Goal: Transaction & Acquisition: Book appointment/travel/reservation

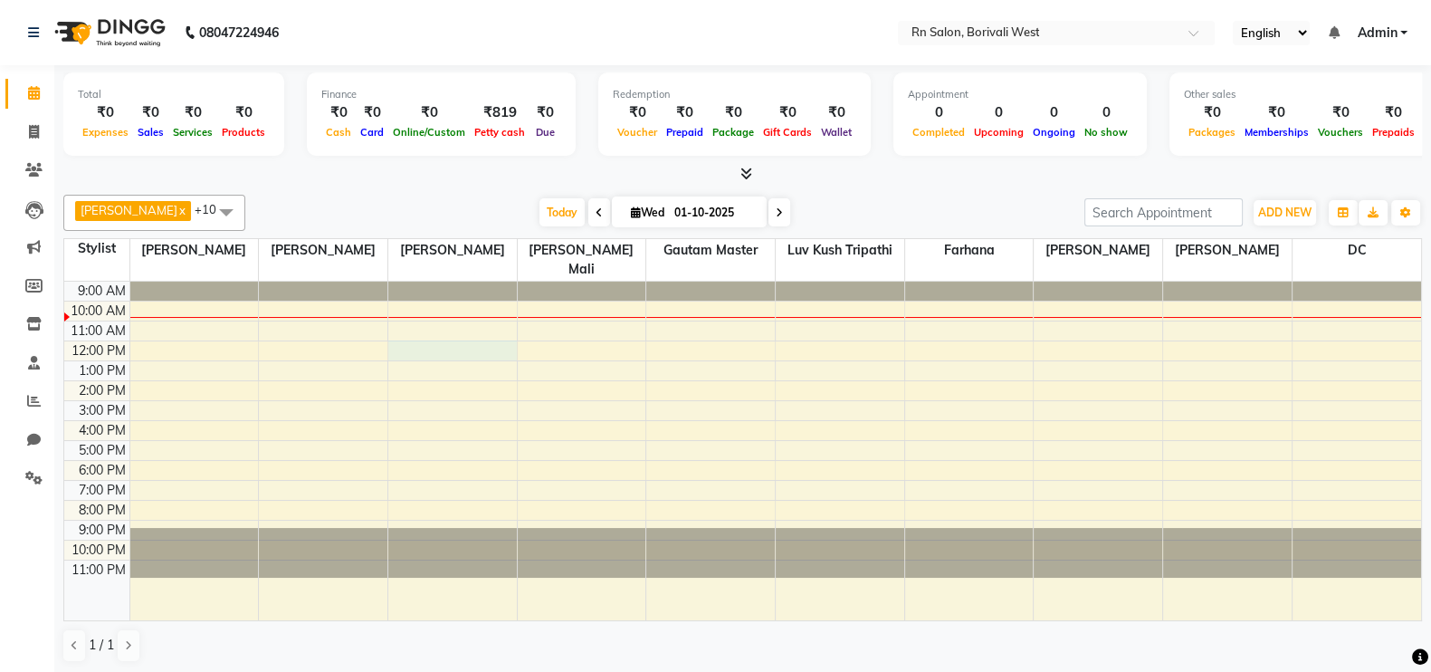
click at [452, 321] on div "9:00 AM 10:00 AM 11:00 AM 12:00 PM 1:00 PM 2:00 PM 3:00 PM 4:00 PM 5:00 PM 6:00…" at bounding box center [742, 451] width 1357 height 339
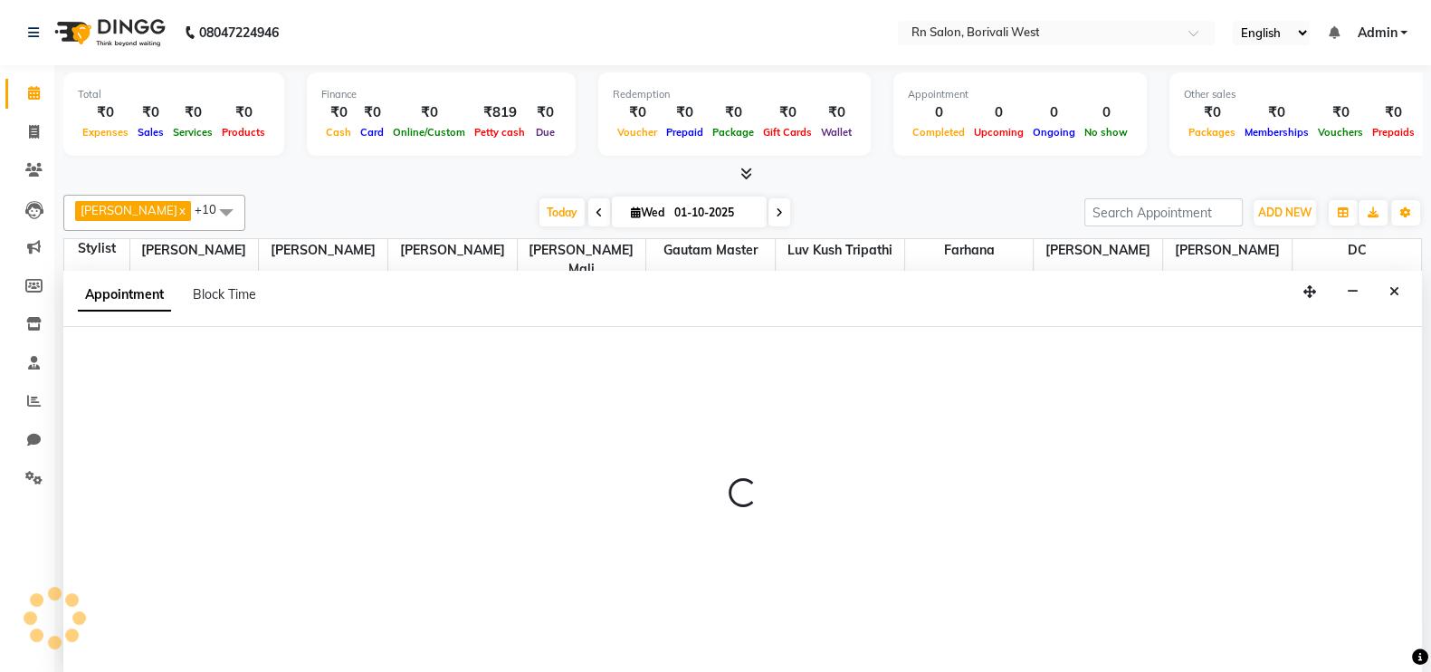
scroll to position [1, 0]
select select "83942"
select select "720"
select select "tentative"
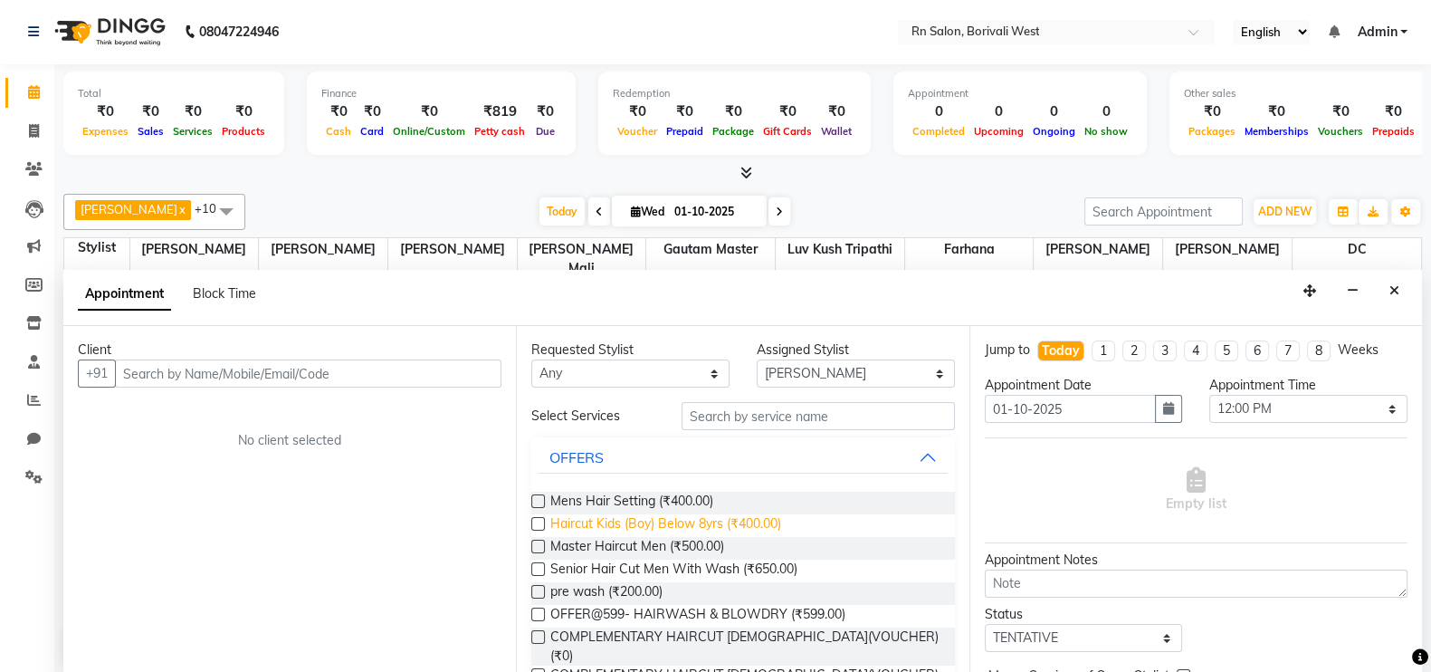
click at [646, 521] on span "Haircut Kids (Boy) Below 8yrs (₹400.00)" at bounding box center [665, 525] width 231 height 23
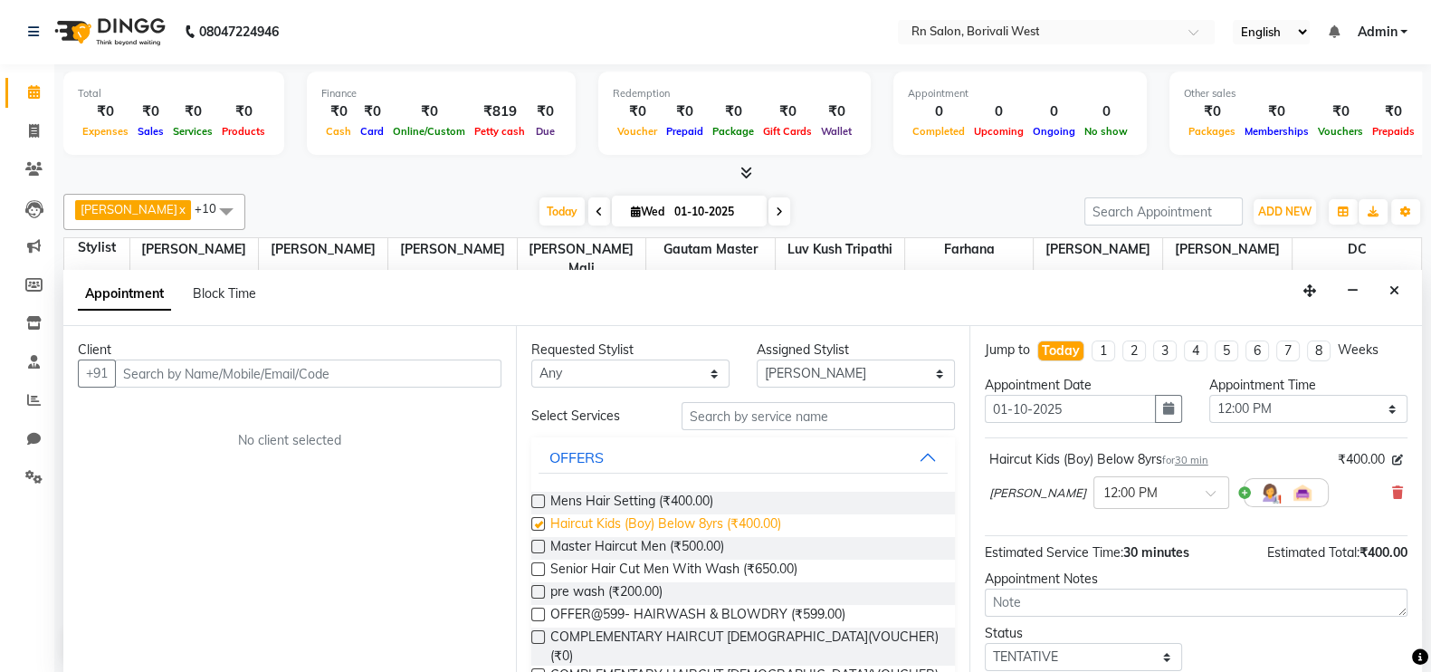
checkbox input "false"
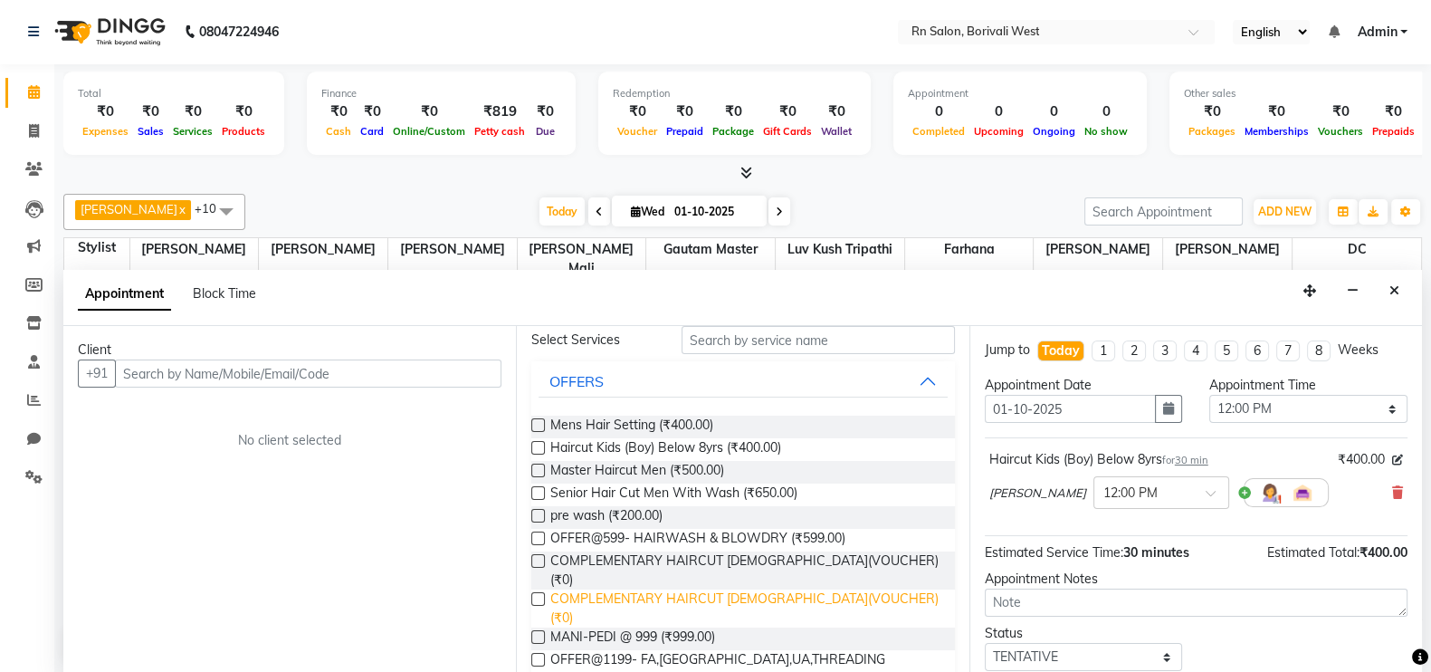
scroll to position [0, 0]
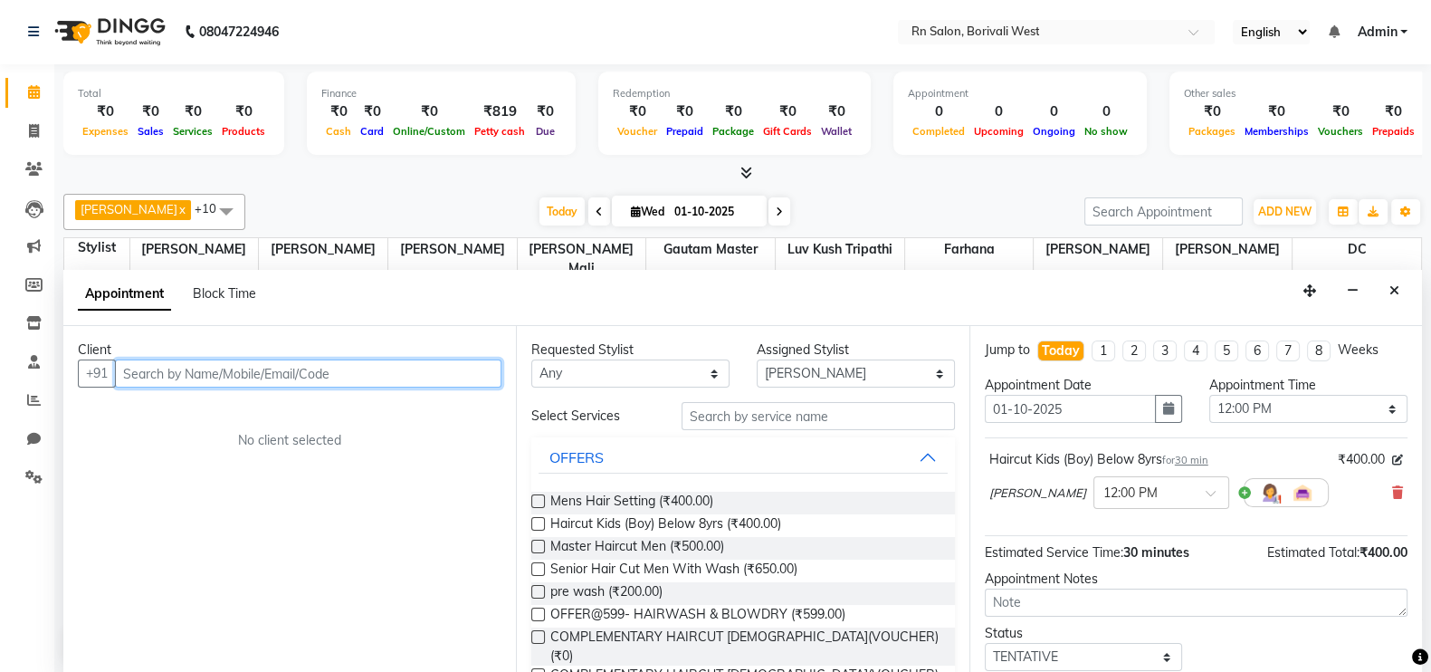
click at [299, 376] on input "text" at bounding box center [308, 373] width 387 height 28
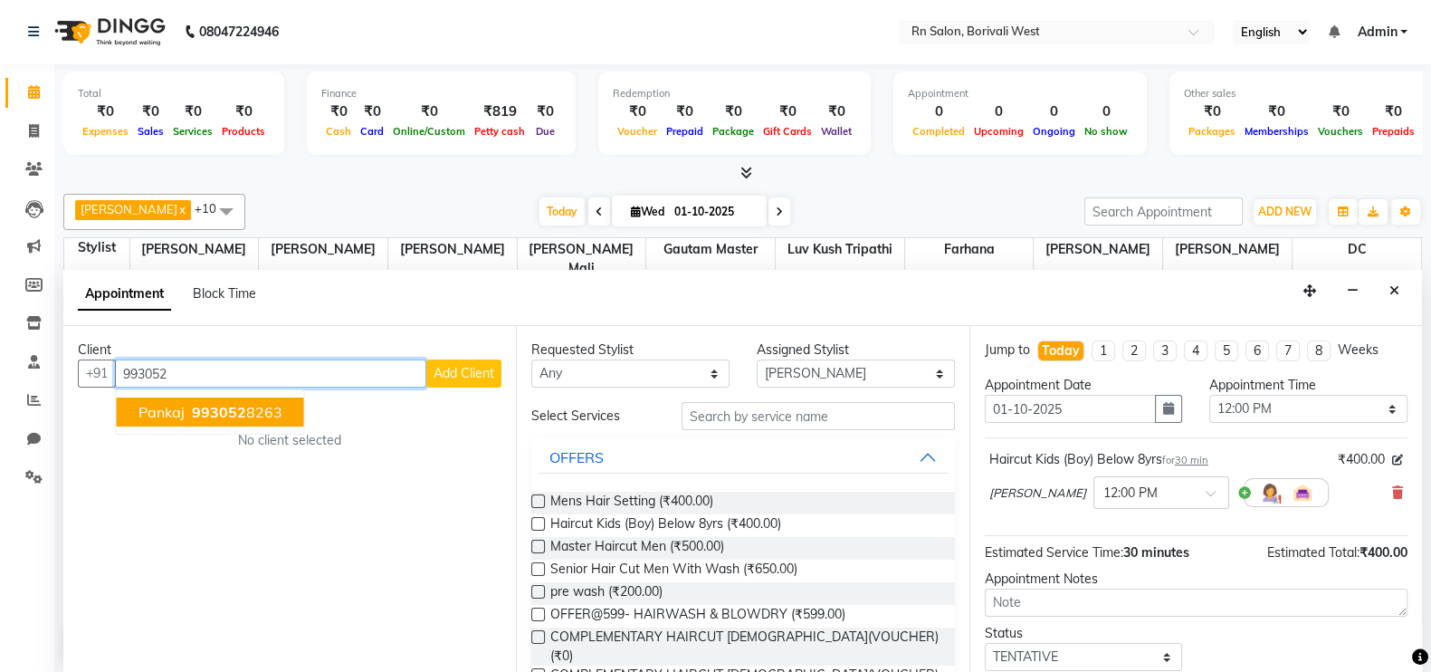
click at [226, 407] on span "993052" at bounding box center [219, 412] width 54 height 18
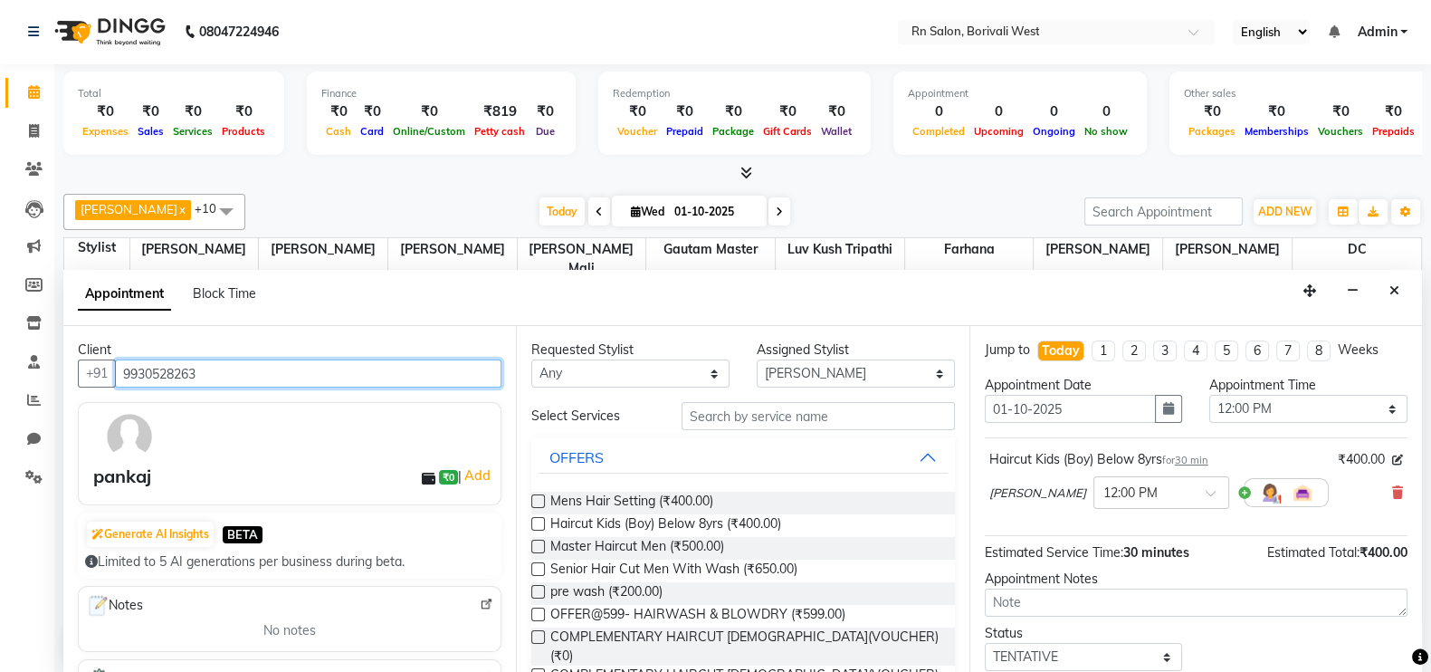
type input "9930528263"
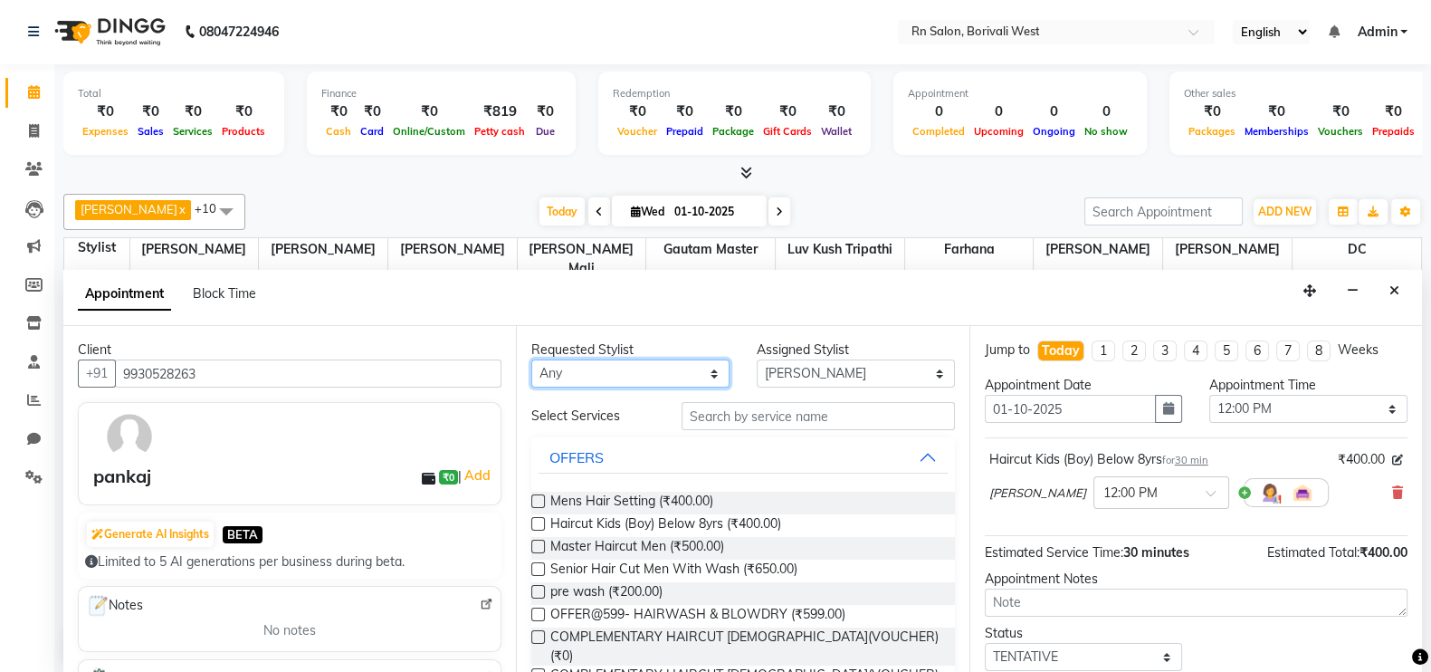
click at [694, 371] on select "Any [PERSON_NAME] [PERSON_NAME] DC [PERSON_NAME] [PERSON_NAME] master [PERSON_N…" at bounding box center [630, 373] width 198 height 28
select select "83942"
click at [531, 359] on select "Any [PERSON_NAME] [PERSON_NAME] DC [PERSON_NAME] [PERSON_NAME] master [PERSON_N…" at bounding box center [630, 373] width 198 height 28
click at [715, 548] on span "Master Haircut Men (₹500.00)" at bounding box center [637, 548] width 174 height 23
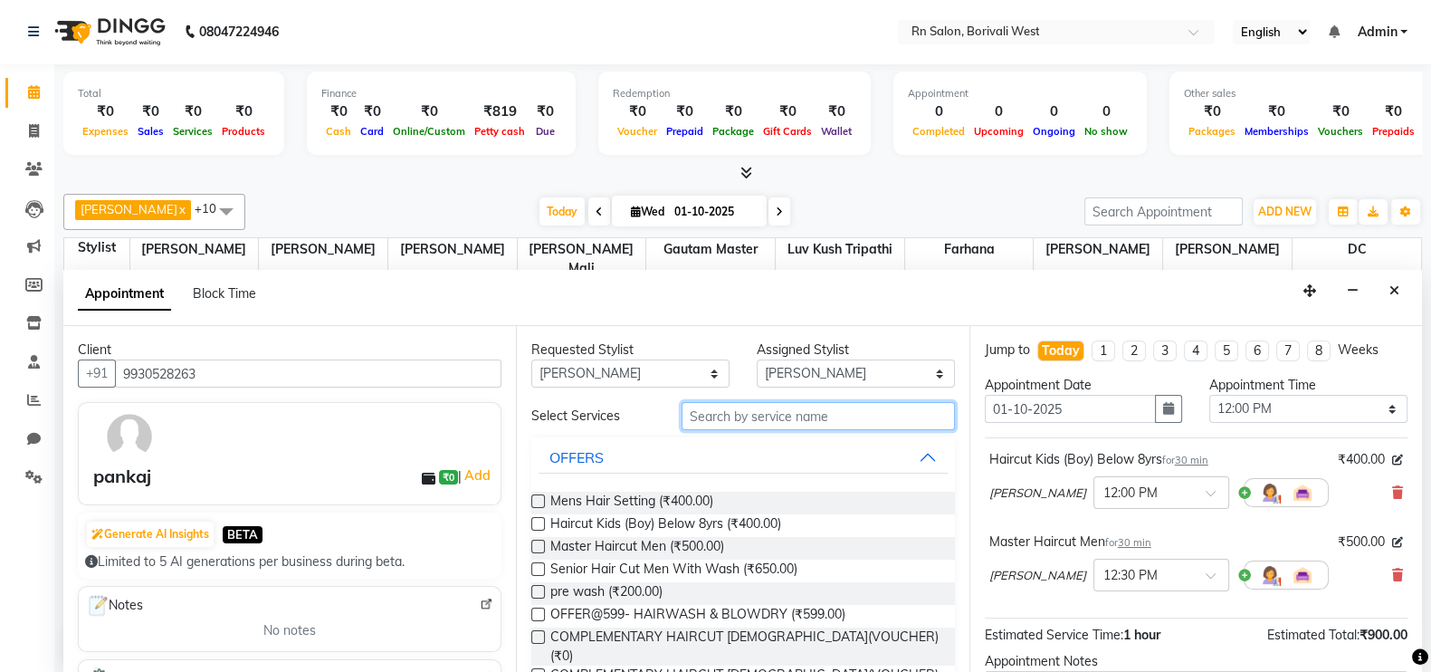
click at [824, 427] on input "text" at bounding box center [818, 416] width 273 height 28
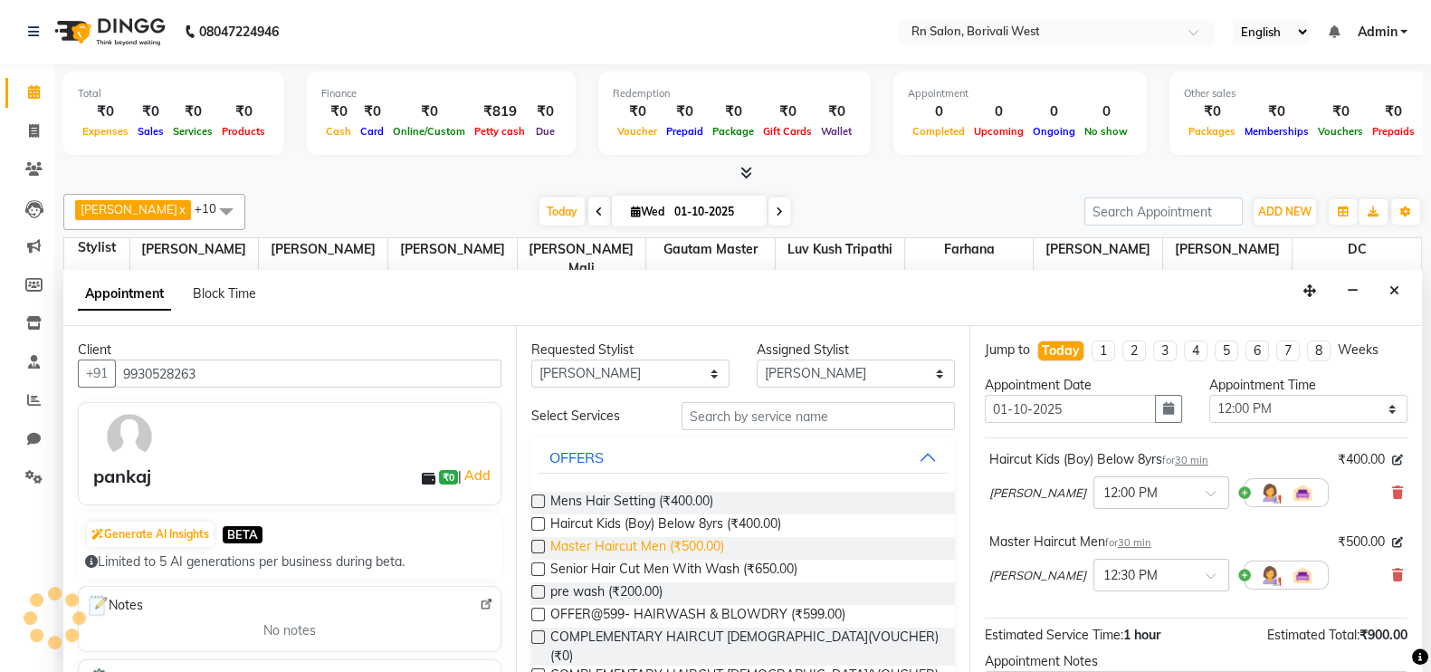
click at [710, 545] on span "Master Haircut Men (₹500.00)" at bounding box center [637, 548] width 174 height 23
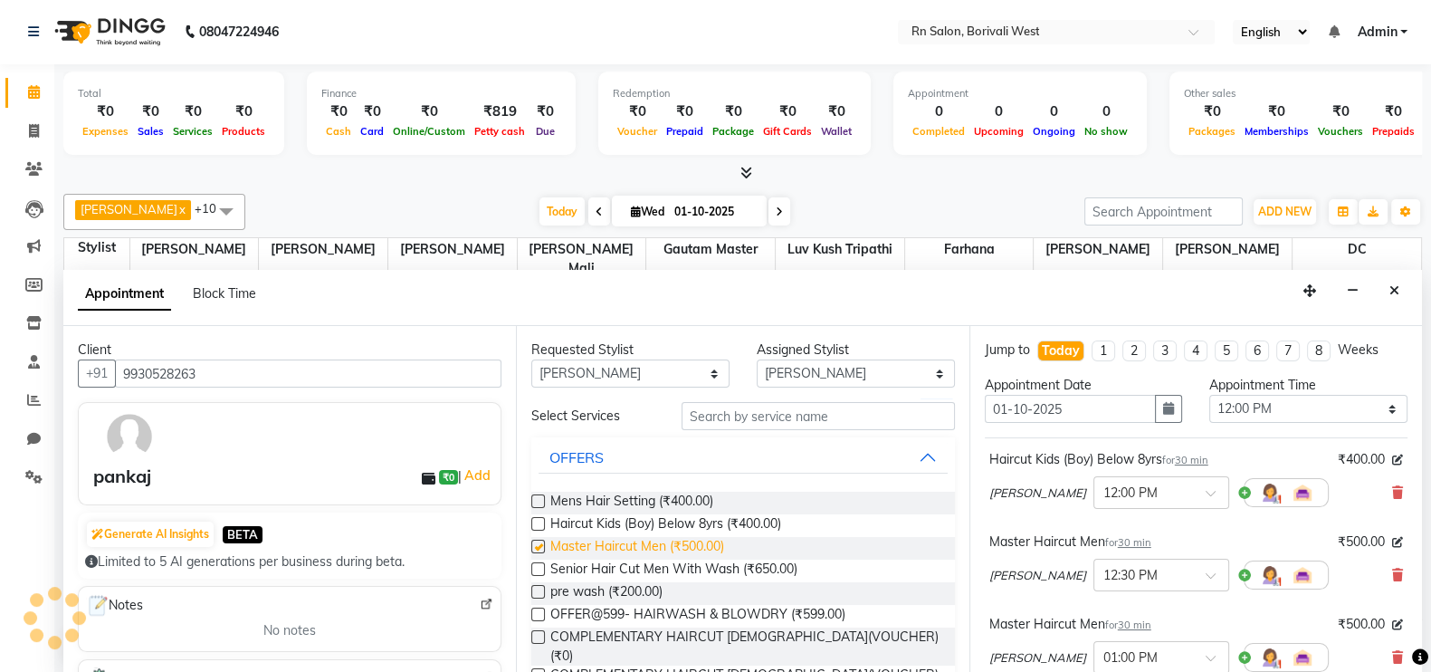
checkbox input "false"
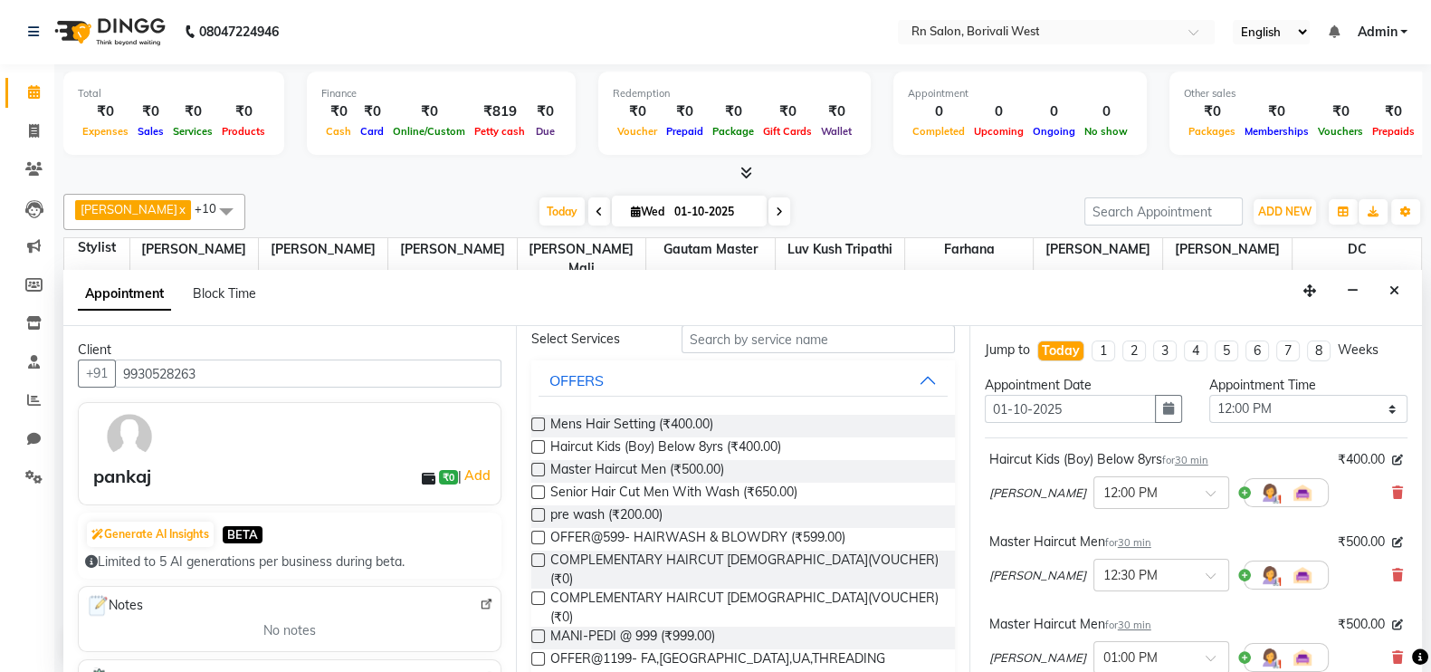
scroll to position [112, 0]
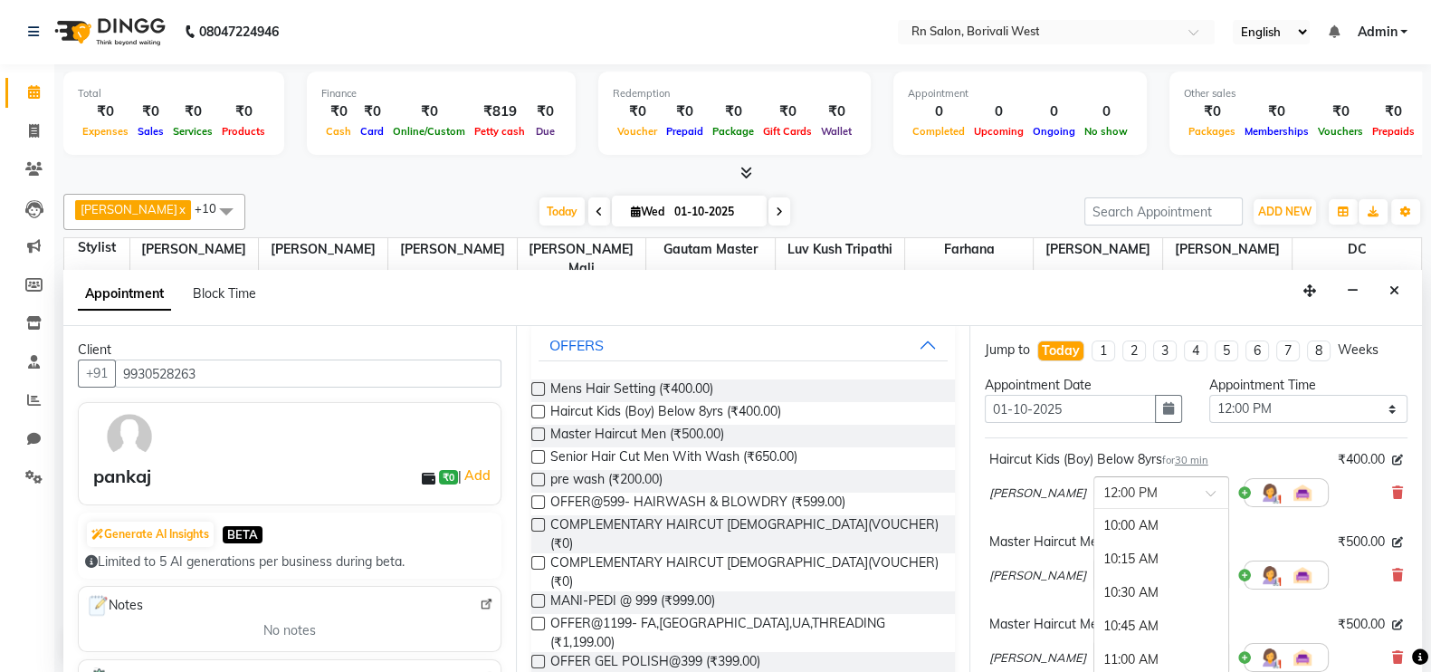
click at [1177, 482] on div at bounding box center [1162, 491] width 134 height 19
click at [1096, 597] on div "07:15 PM" at bounding box center [1162, 592] width 134 height 33
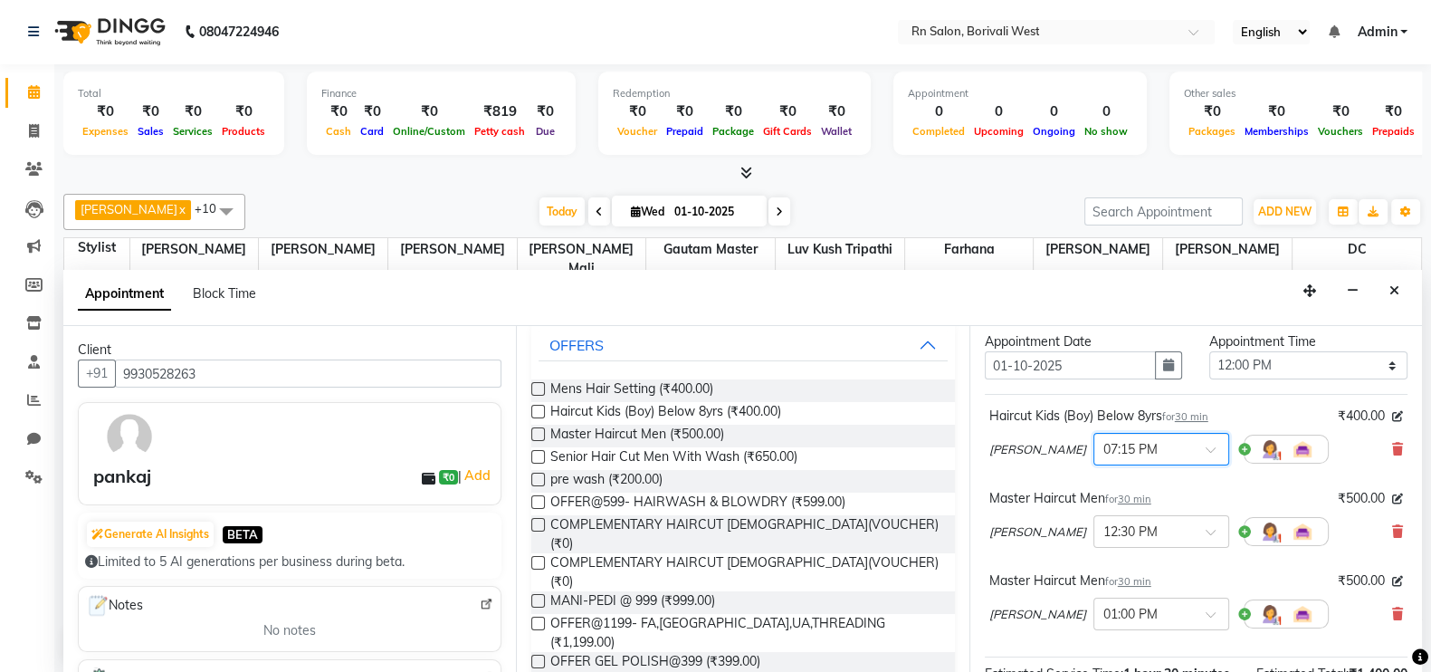
scroll to position [0, 0]
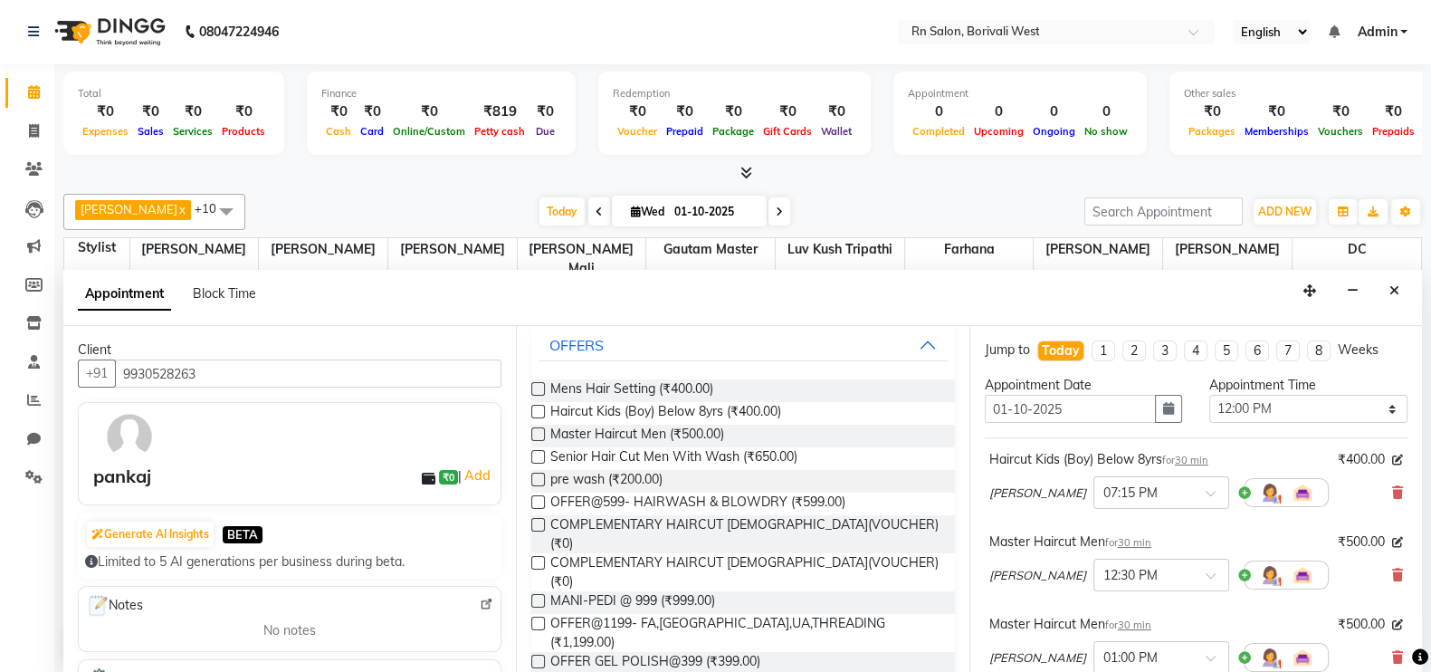
click at [1044, 461] on div "Haircut Kids (Boy) Below 8yrs for 30 min" at bounding box center [1099, 459] width 219 height 19
click at [1373, 445] on div "Haircut Kids (Boy) Below 8yrs for 30 min ₹400.00 [PERSON_NAME] × 07:15 PM" at bounding box center [1196, 482] width 423 height 75
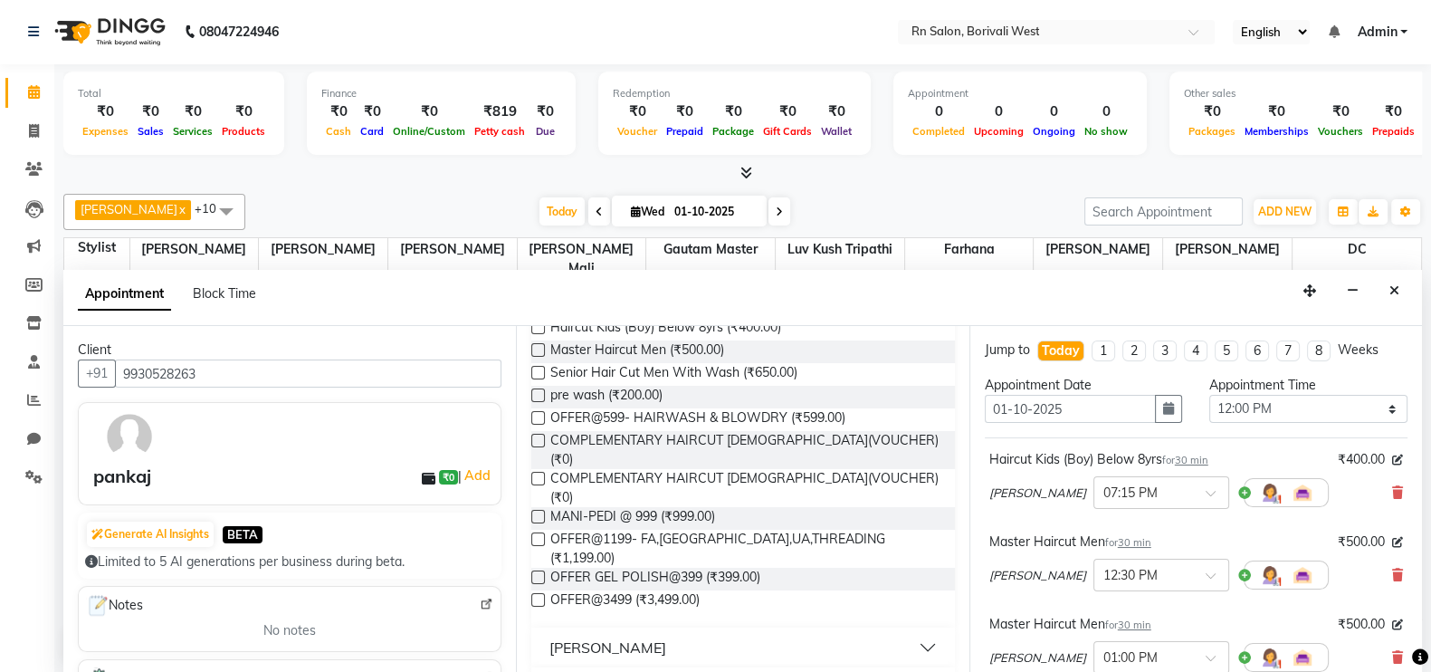
scroll to position [566, 0]
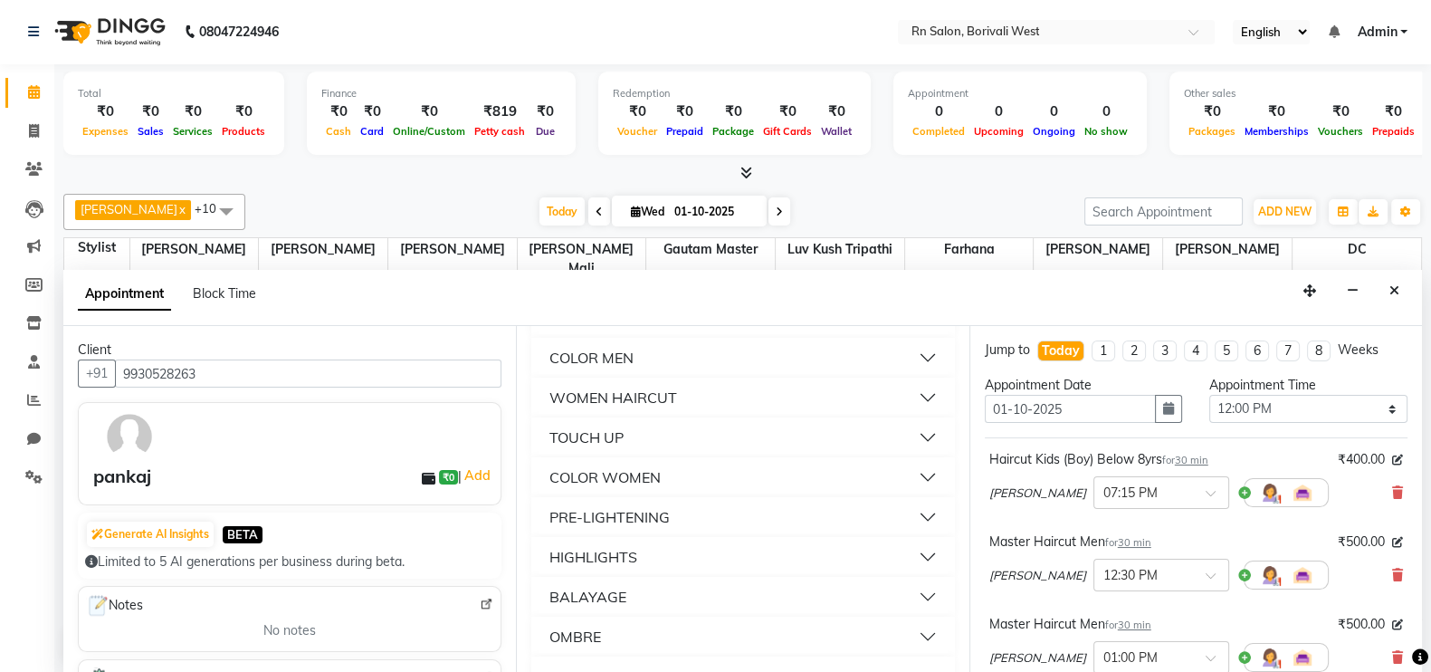
click at [653, 24] on nav "08047224946 Select Location × Rn Salon, Borivali West English ENGLISH Español ا…" at bounding box center [715, 31] width 1431 height 65
click at [1354, 290] on icon "button" at bounding box center [1353, 290] width 12 height 13
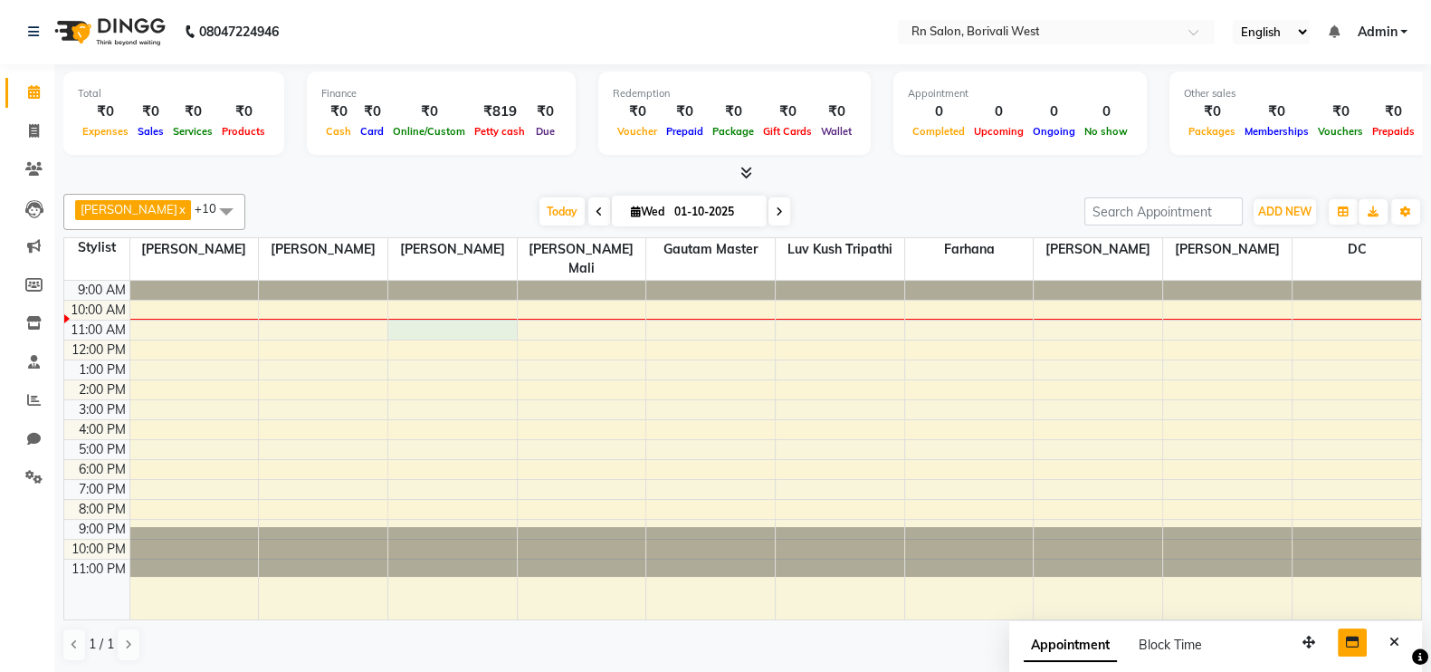
click at [464, 314] on div "9:00 AM 10:00 AM 11:00 AM 12:00 PM 1:00 PM 2:00 PM 3:00 PM 4:00 PM 5:00 PM 6:00…" at bounding box center [742, 450] width 1357 height 339
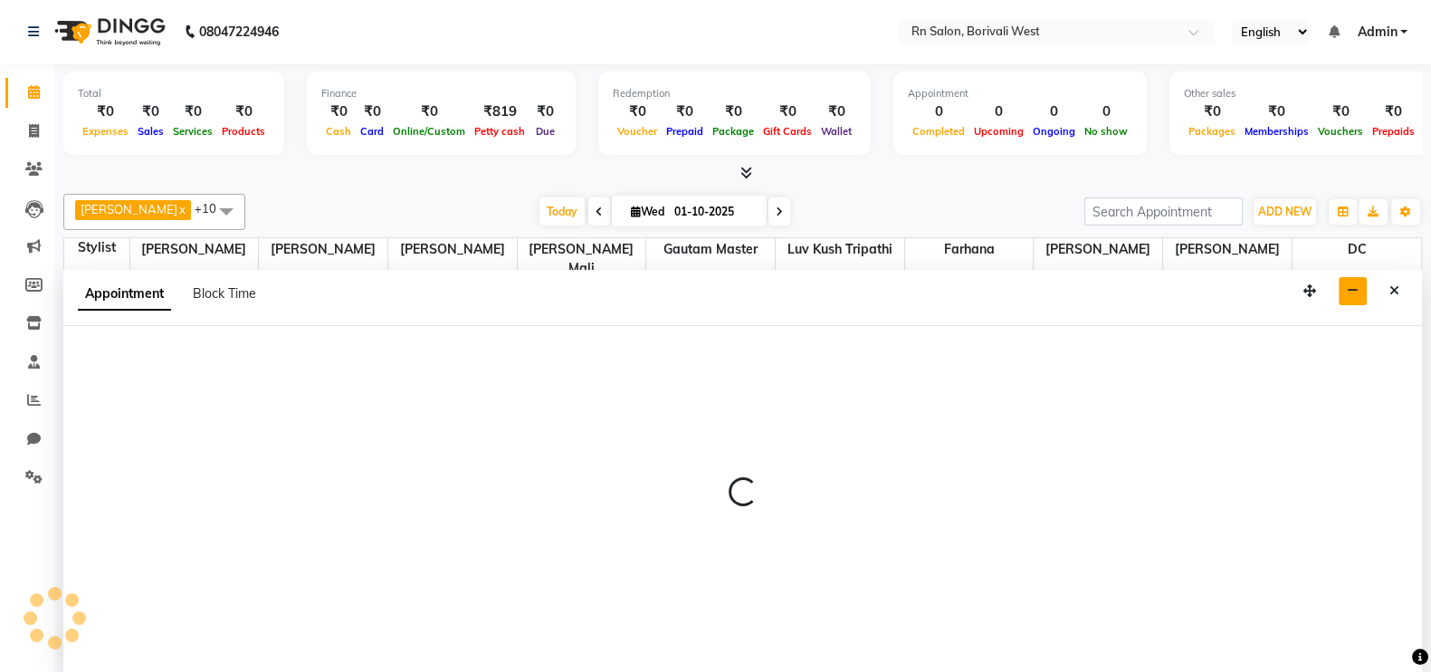
select select "83942"
select select "660"
select select "tentative"
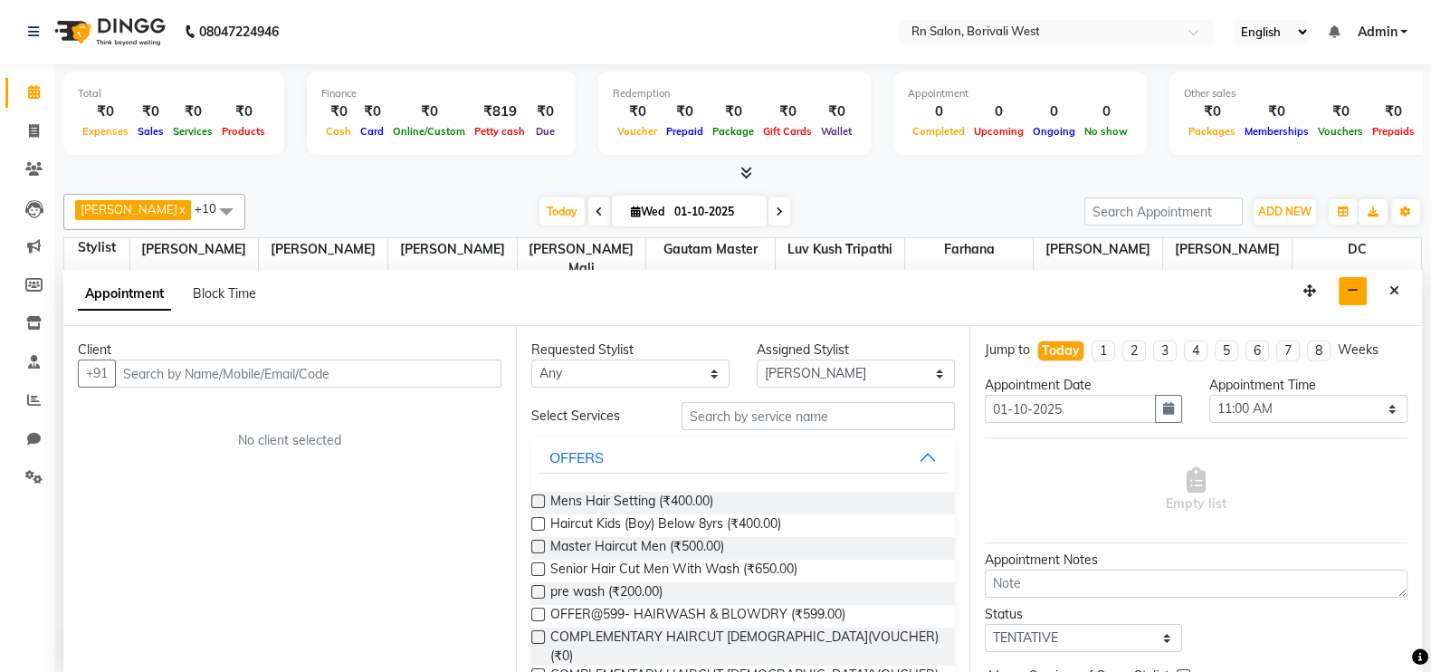
click at [394, 378] on input "text" at bounding box center [308, 373] width 387 height 28
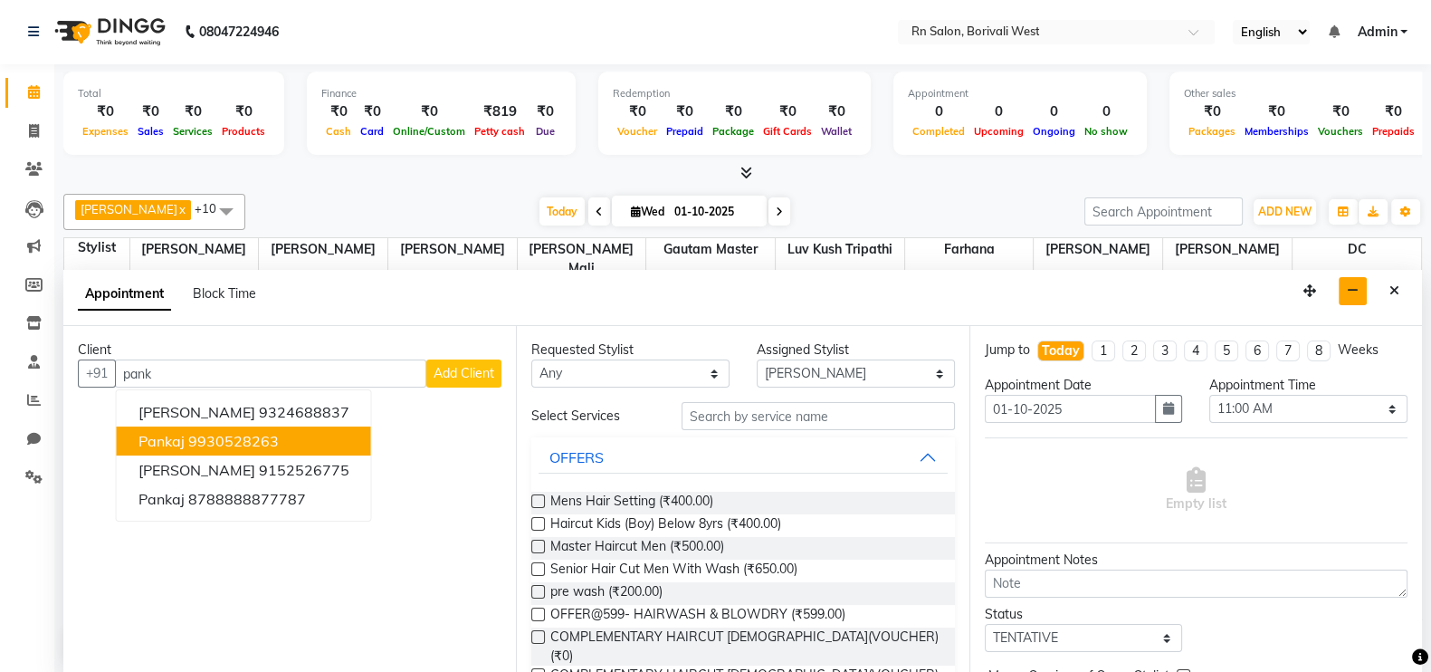
click at [237, 426] on button "pankaj 9930528263" at bounding box center [244, 440] width 254 height 29
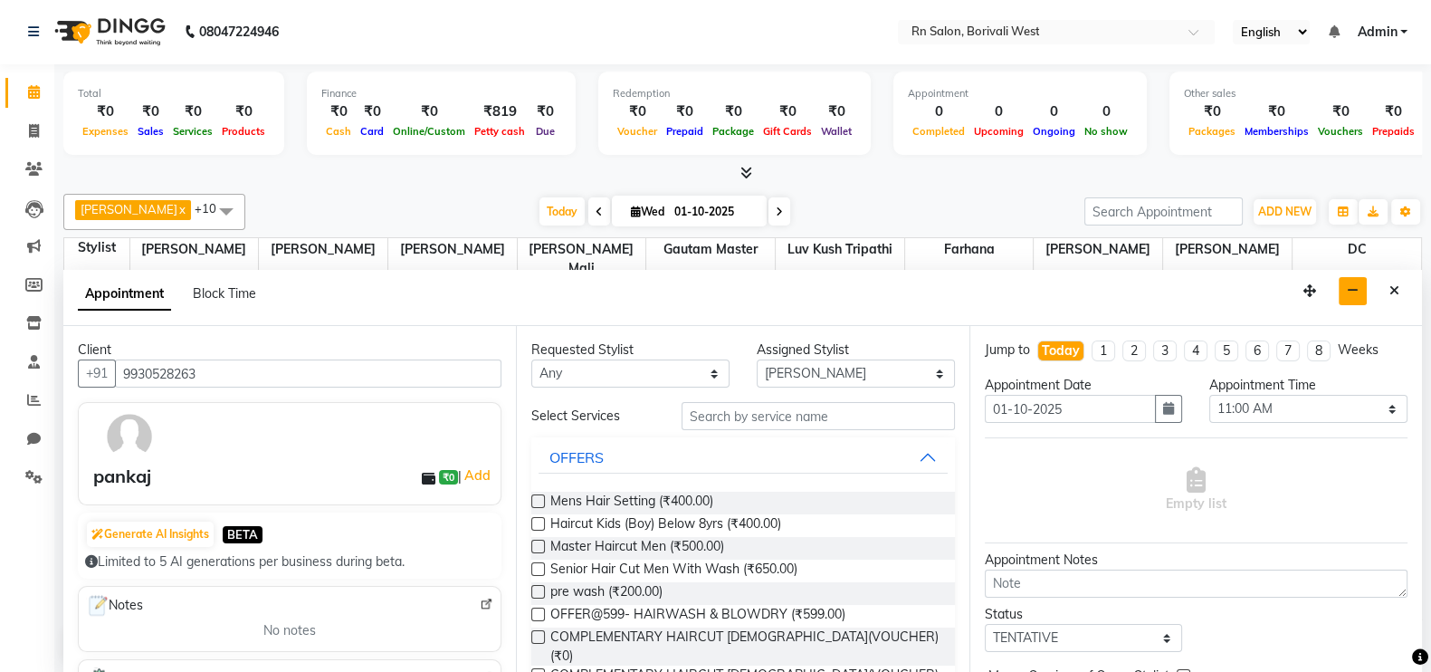
type input "9930528263"
click at [701, 371] on select "Any [PERSON_NAME] [PERSON_NAME] DC [PERSON_NAME] [PERSON_NAME] master [PERSON_N…" at bounding box center [630, 373] width 198 height 28
select select "83942"
click at [531, 359] on select "Any [PERSON_NAME] [PERSON_NAME] DC [PERSON_NAME] [PERSON_NAME] master [PERSON_N…" at bounding box center [630, 373] width 198 height 28
click at [806, 416] on input "text" at bounding box center [818, 416] width 273 height 28
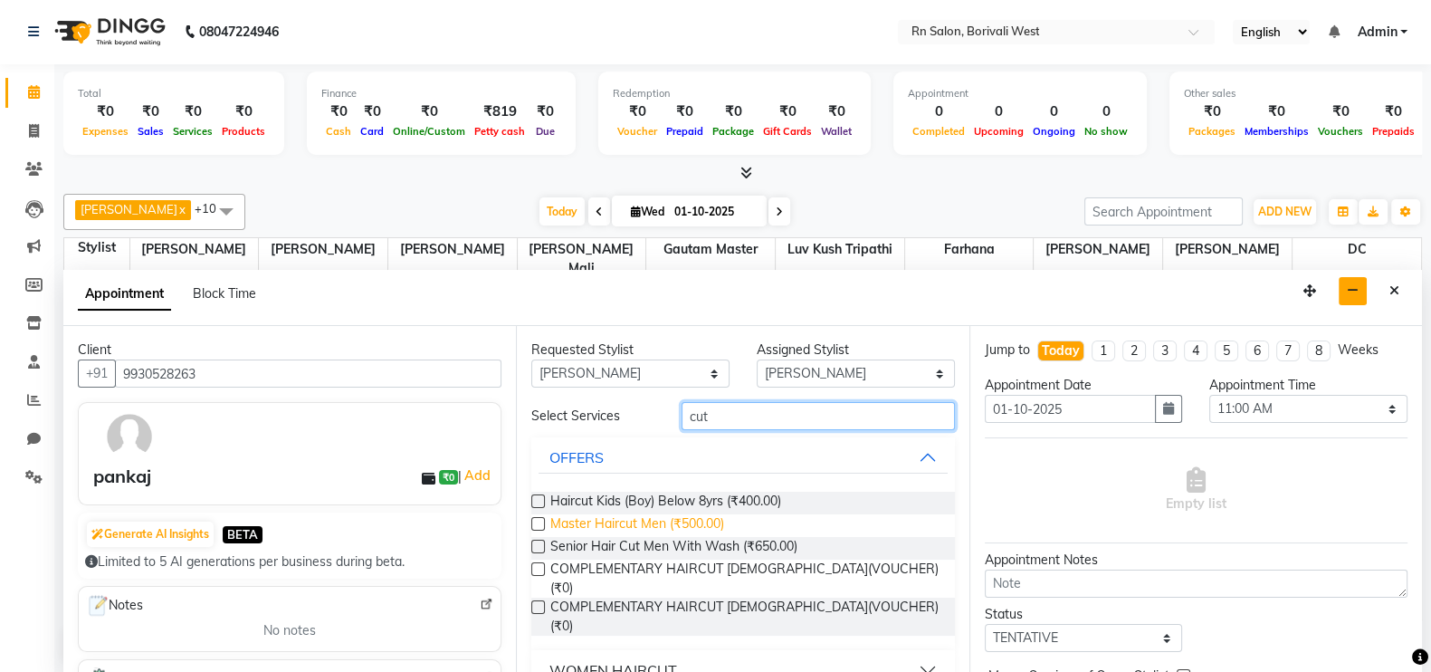
type input "cut"
click at [715, 514] on span "Master Haircut Men (₹500.00)" at bounding box center [637, 525] width 174 height 23
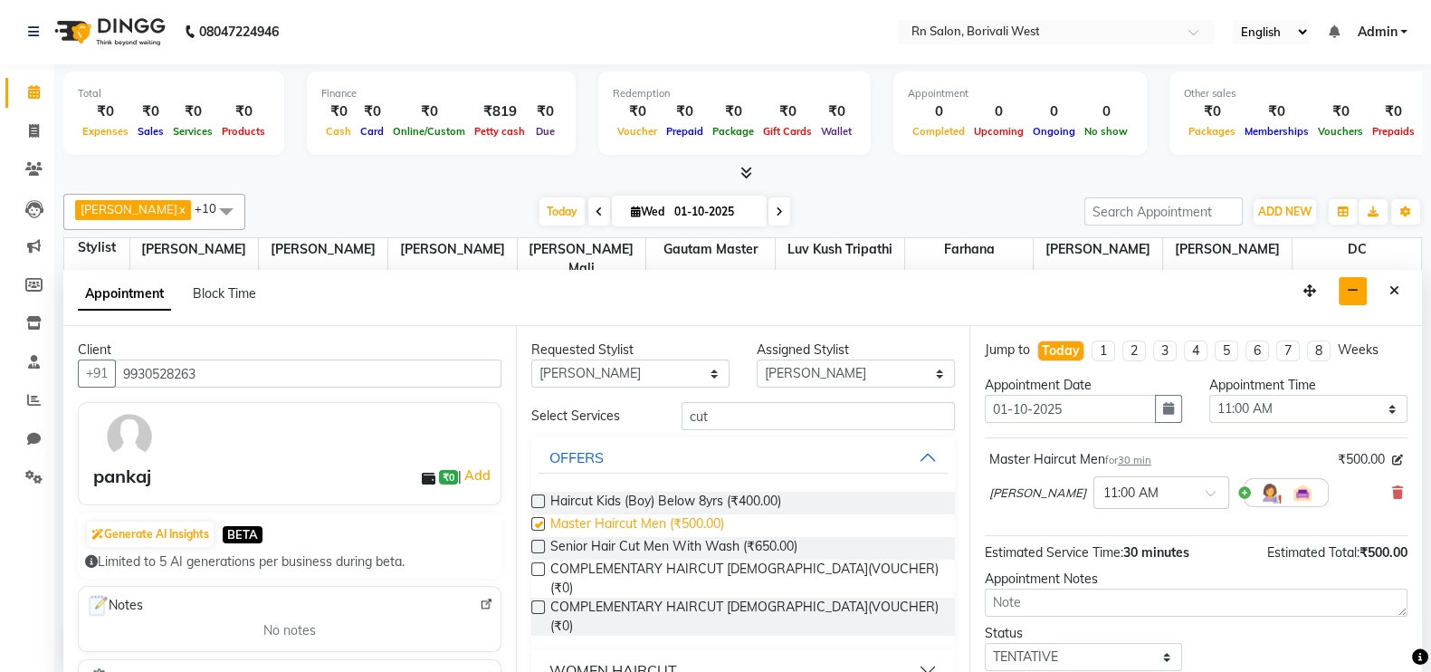
checkbox input "false"
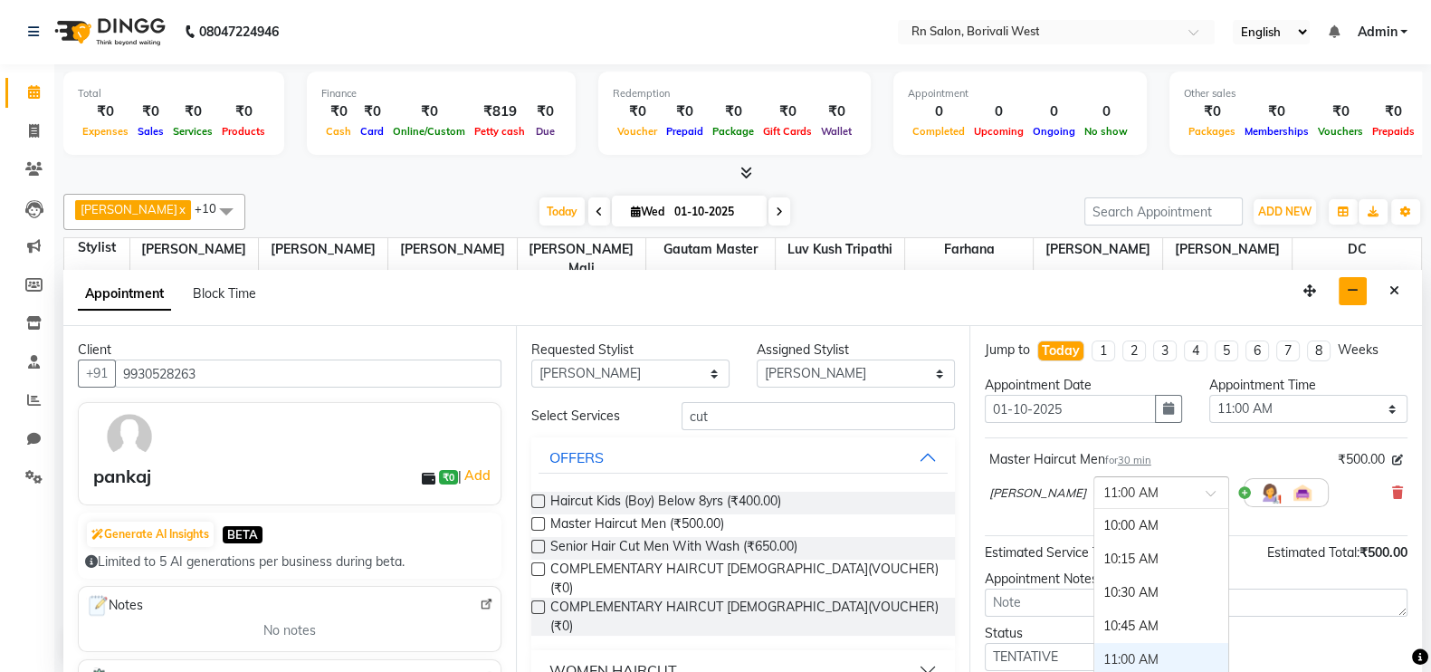
click at [1206, 496] on span at bounding box center [1217, 498] width 23 height 19
click at [1109, 524] on div "07:15 PM" at bounding box center [1162, 519] width 134 height 33
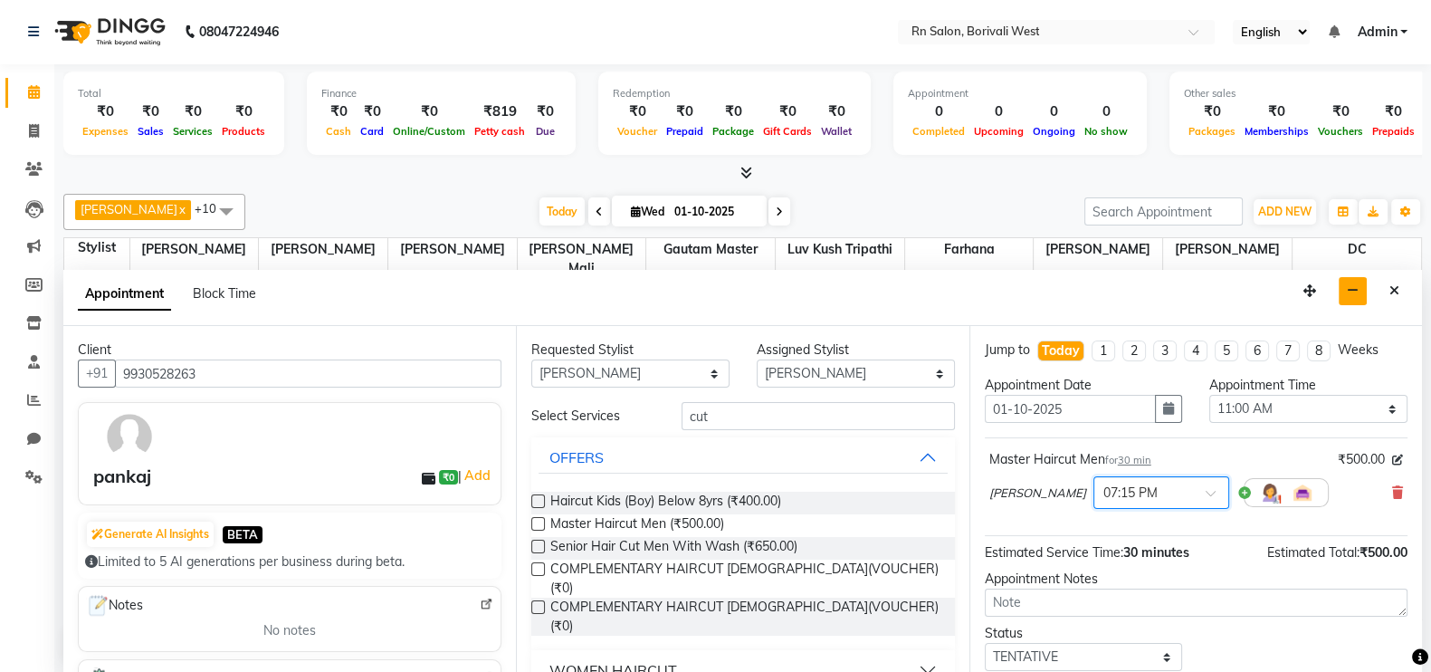
scroll to position [110, 0]
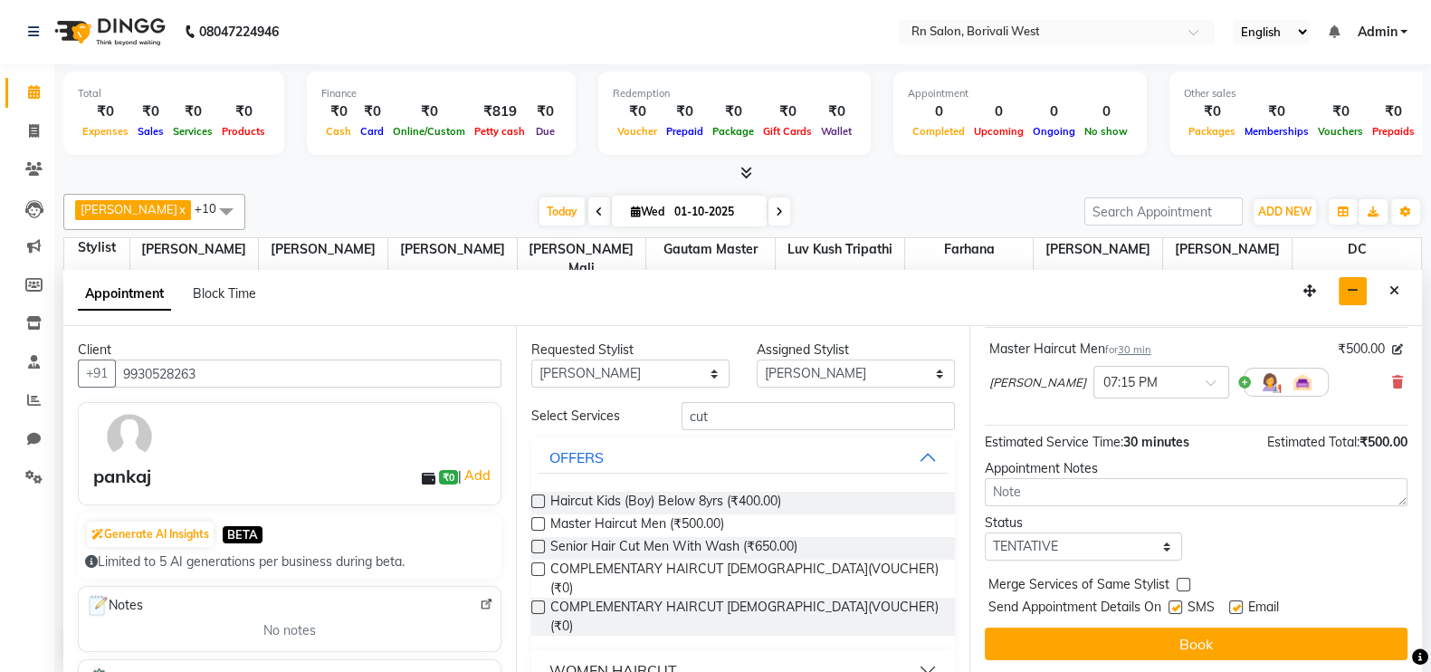
click at [1183, 584] on label at bounding box center [1184, 585] width 14 height 14
click at [1183, 584] on input "checkbox" at bounding box center [1183, 586] width 12 height 12
checkbox input "true"
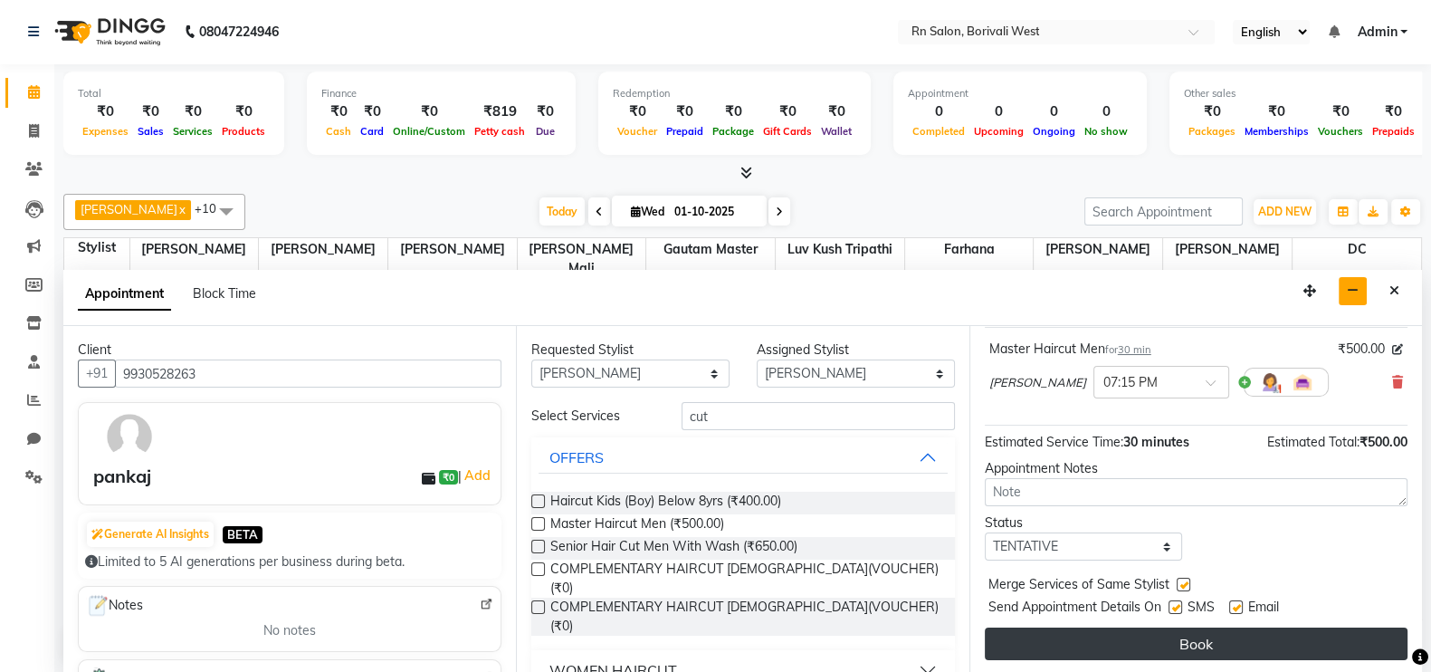
click at [1193, 638] on button "Book" at bounding box center [1196, 643] width 423 height 33
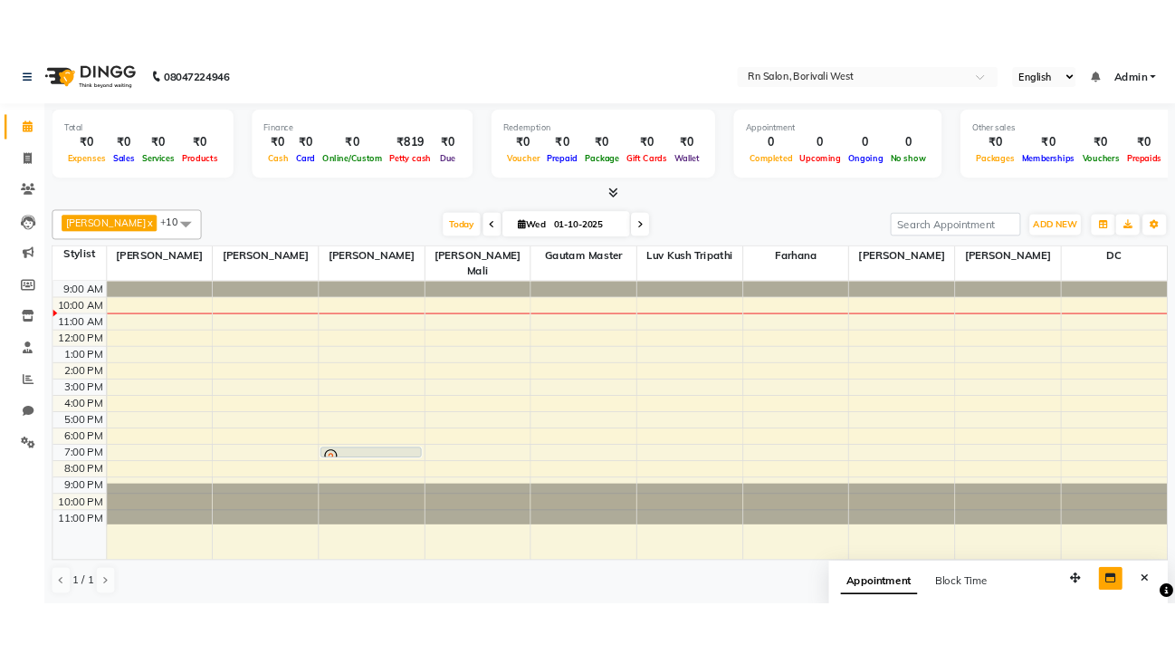
scroll to position [0, 0]
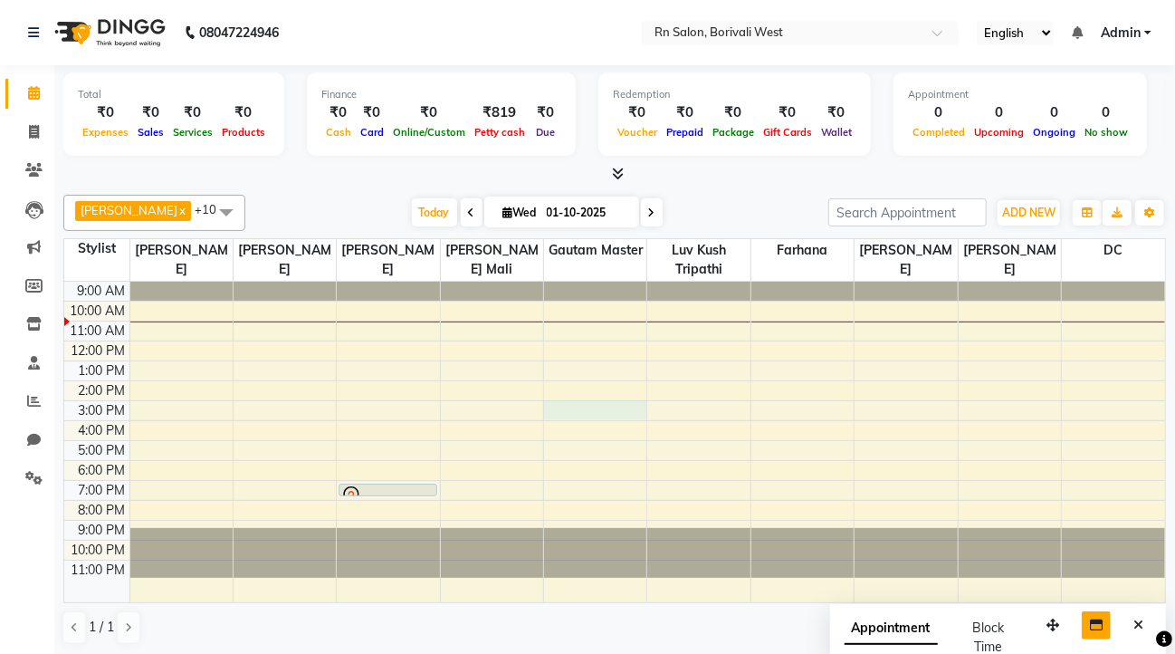
click at [555, 402] on div "9:00 AM 10:00 AM 11:00 AM 12:00 PM 1:00 PM 2:00 PM 3:00 PM 4:00 PM 5:00 PM 6:00…" at bounding box center [614, 442] width 1101 height 321
select select "84271"
select select "tentative"
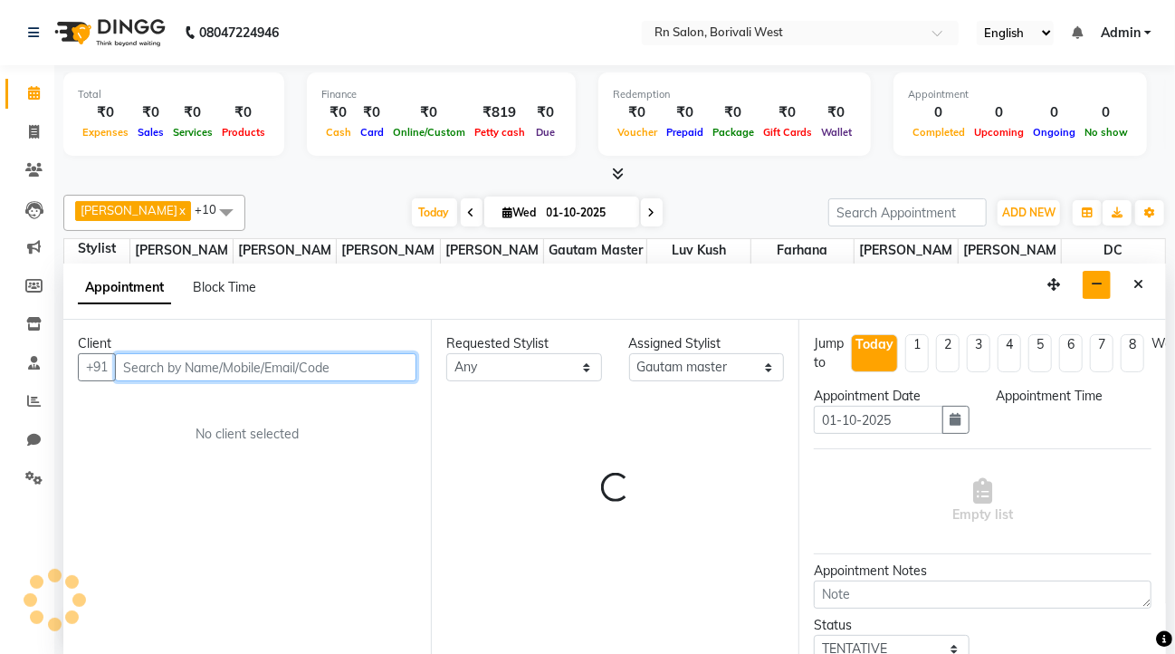
select select "900"
